Goal: Task Accomplishment & Management: Manage account settings

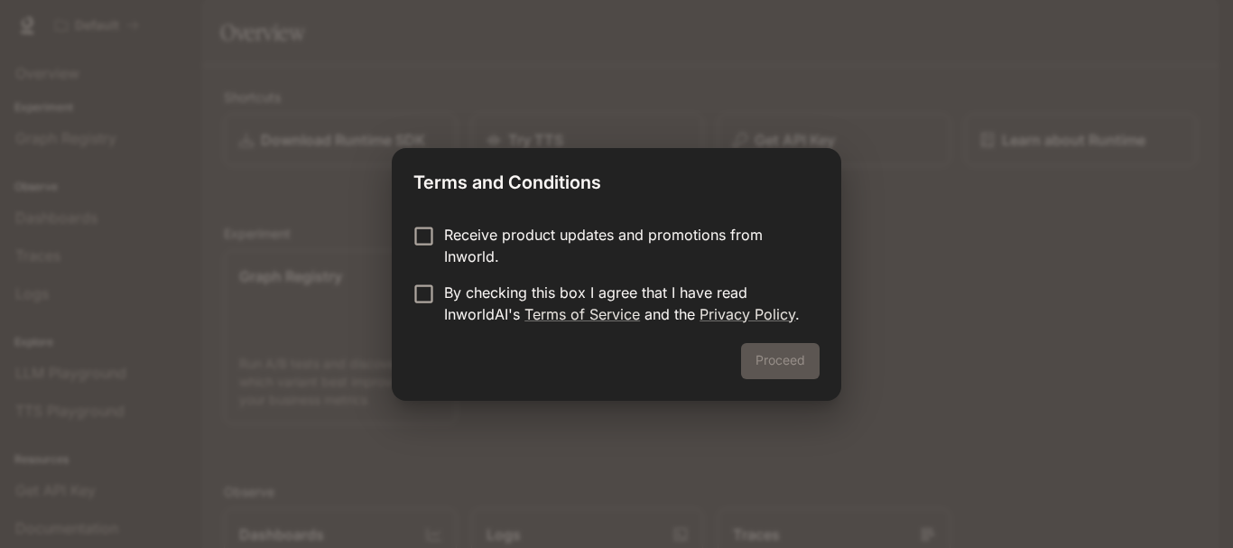
click at [669, 311] on p "By checking this box I agree that I have read InworldAI's Terms of Service and …" at bounding box center [624, 303] width 361 height 43
click at [680, 228] on p "Receive product updates and promotions from Inworld." at bounding box center [624, 245] width 361 height 43
click at [682, 252] on p "Receive product updates and promotions from Inworld." at bounding box center [624, 245] width 361 height 43
click at [789, 372] on button "Proceed" at bounding box center [780, 361] width 79 height 36
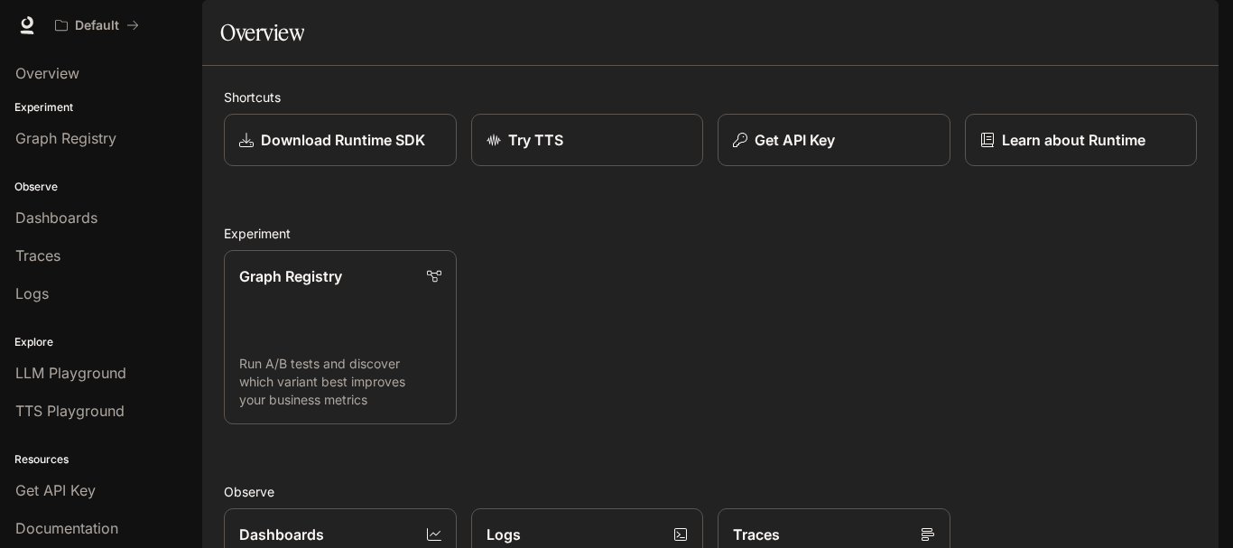
click at [87, 226] on span "Dashboards" at bounding box center [56, 218] width 82 height 22
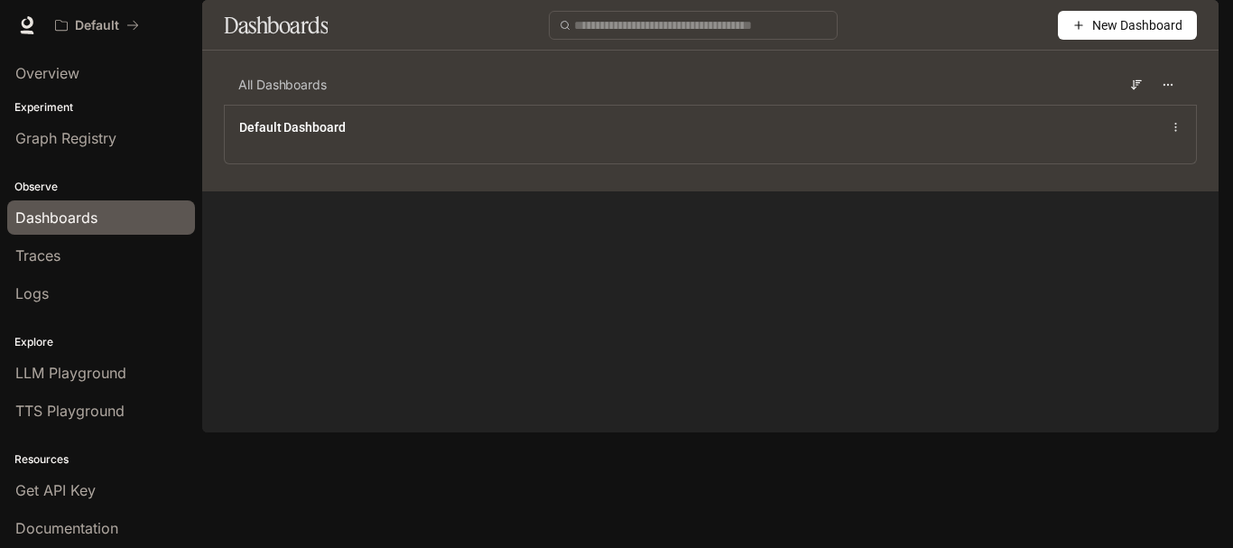
click at [1185, 31] on img "button" at bounding box center [1193, 25] width 25 height 25
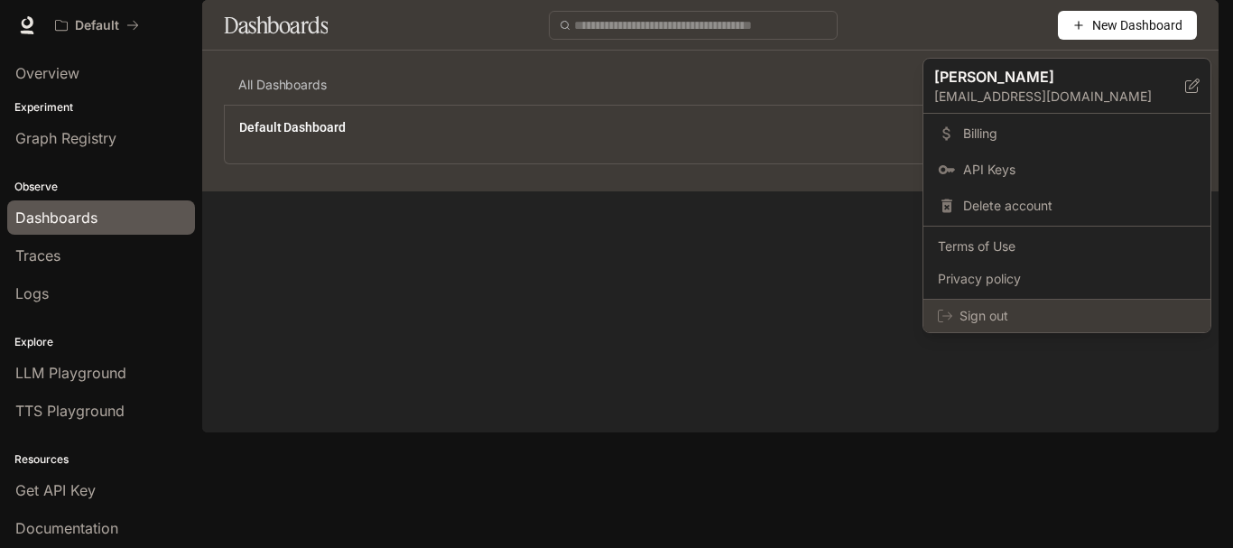
click at [1076, 329] on div "Sign out" at bounding box center [1066, 316] width 287 height 32
